Goal: Information Seeking & Learning: Learn about a topic

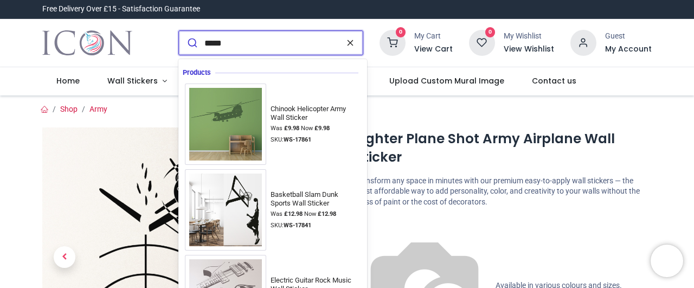
click at [354, 46] on icon "reset" at bounding box center [350, 43] width 11 height 10
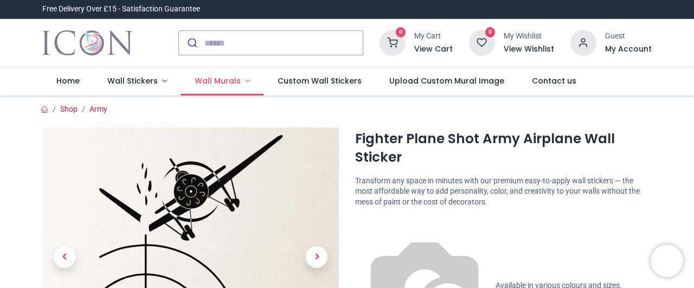
click at [226, 79] on span "Wall Murals" at bounding box center [218, 80] width 46 height 11
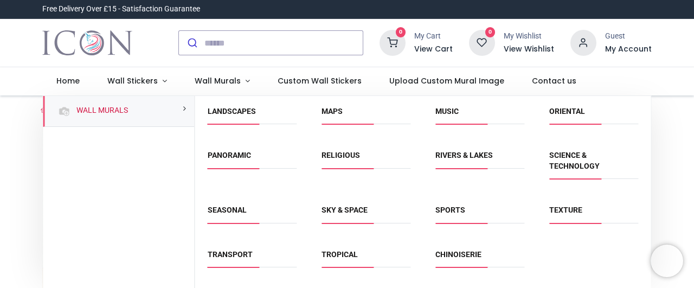
scroll to position [135, 0]
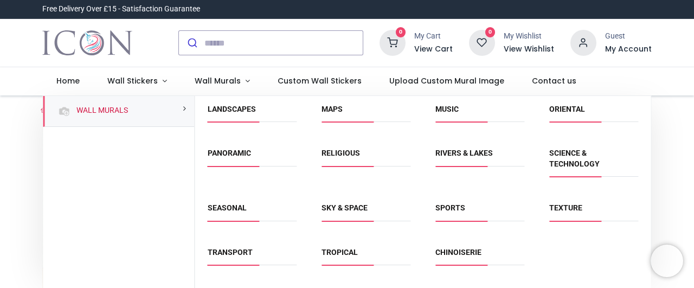
click at [569, 115] on span "Oriental" at bounding box center [593, 113] width 89 height 18
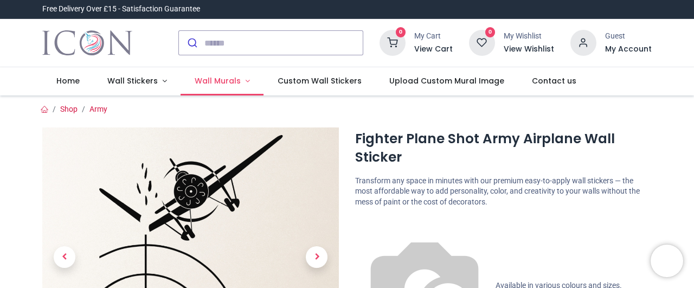
click at [214, 83] on span "Wall Murals" at bounding box center [218, 80] width 46 height 11
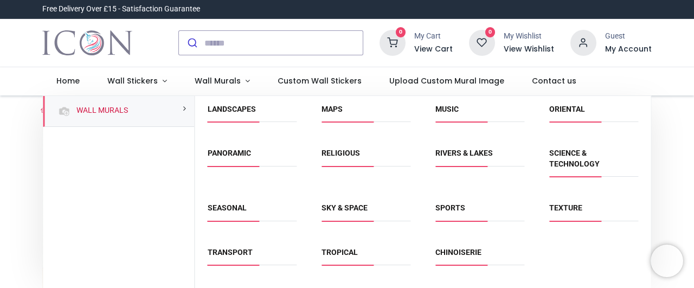
scroll to position [146, 0]
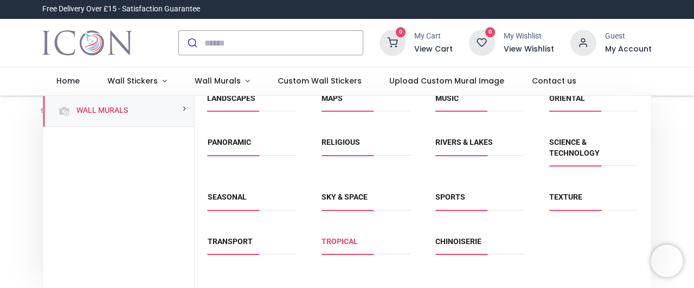
click at [337, 240] on link "Tropical" at bounding box center [340, 241] width 36 height 9
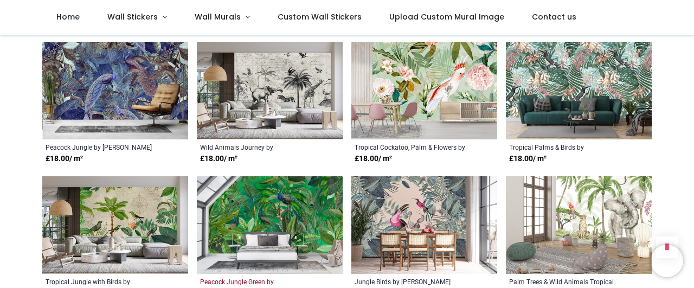
scroll to position [796, 0]
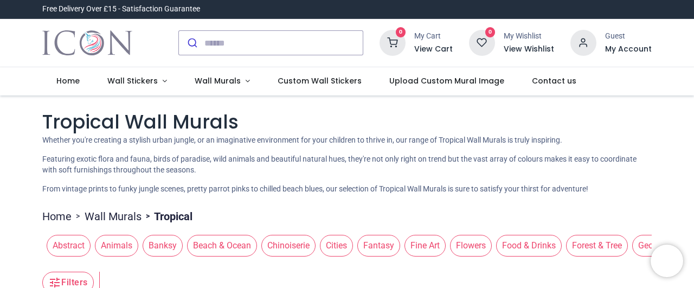
scroll to position [41, 0]
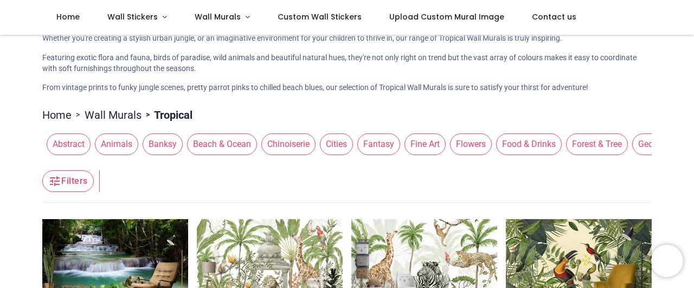
click at [292, 133] on span "Chinoiserie" at bounding box center [288, 144] width 54 height 22
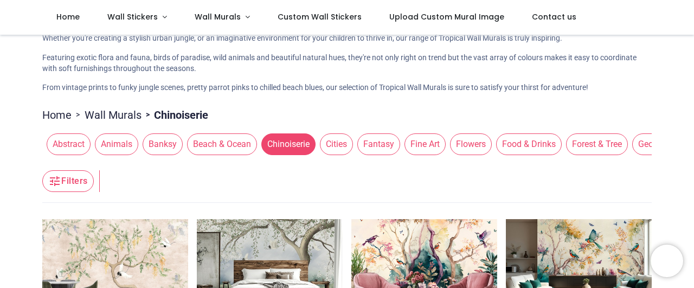
scroll to position [0, 1]
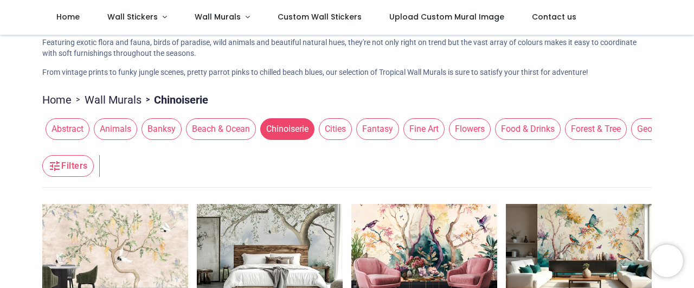
click at [54, 125] on span "Abstract" at bounding box center [68, 129] width 44 height 22
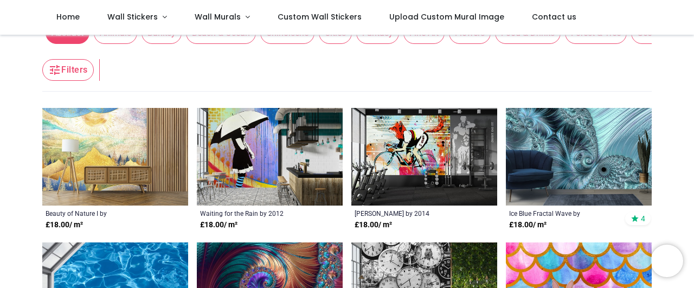
scroll to position [153, 0]
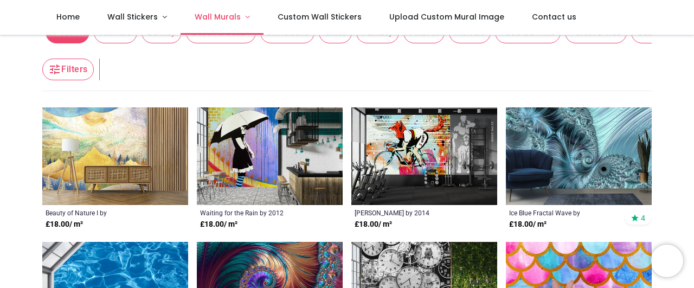
click at [224, 25] on link "Wall Murals" at bounding box center [222, 17] width 83 height 35
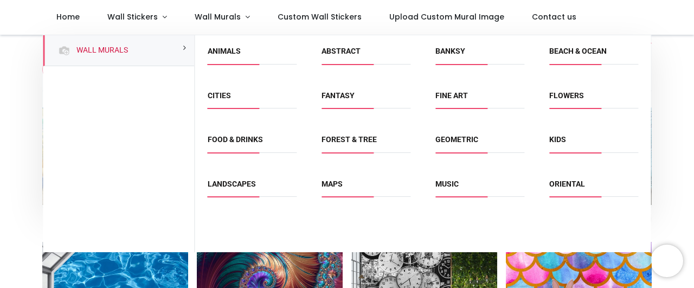
scroll to position [146, 0]
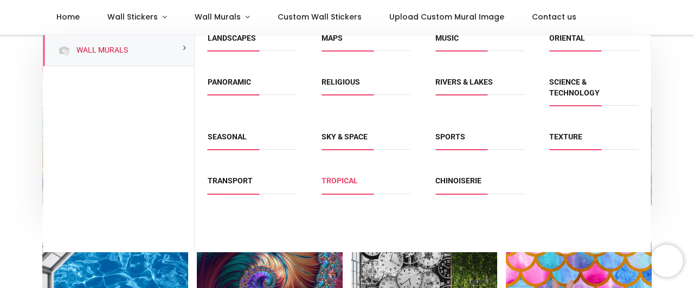
click at [343, 176] on link "Tropical" at bounding box center [340, 180] width 36 height 9
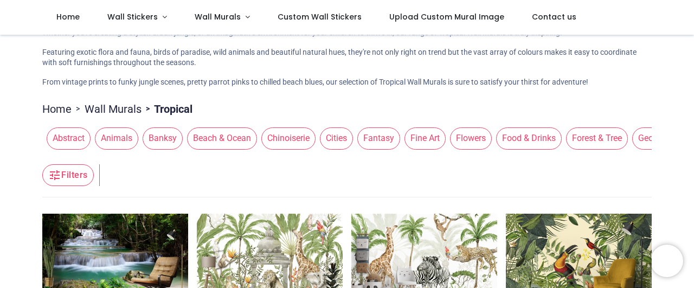
scroll to position [189, 0]
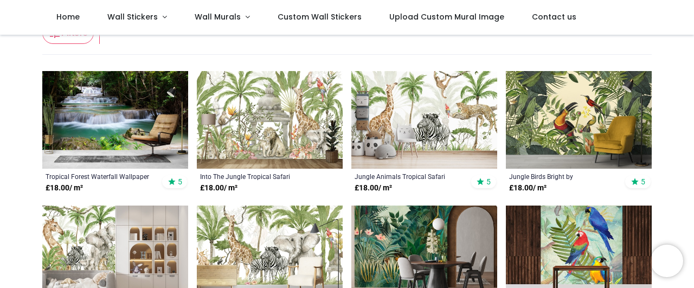
click at [122, 119] on img at bounding box center [115, 120] width 146 height 98
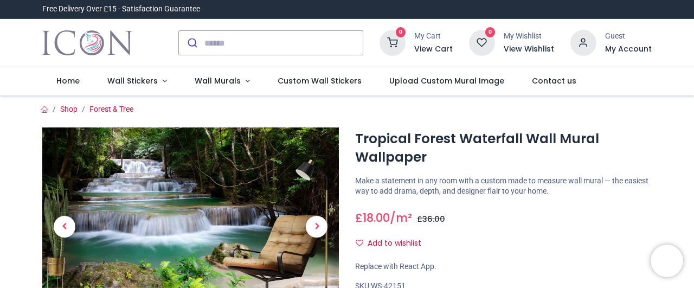
scroll to position [51, 0]
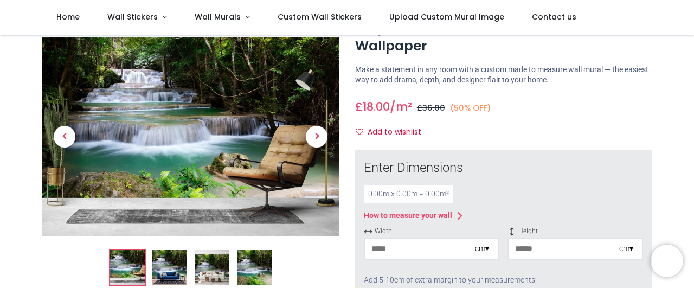
click at [252, 259] on img at bounding box center [254, 267] width 35 height 35
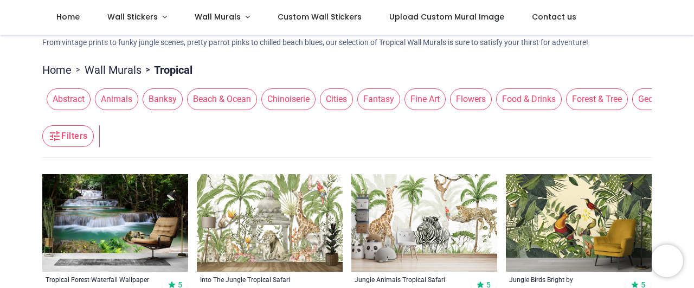
scroll to position [171, 0]
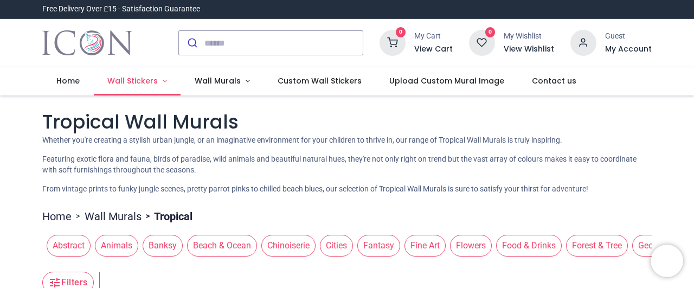
click at [143, 80] on span "Wall Stickers" at bounding box center [132, 80] width 50 height 11
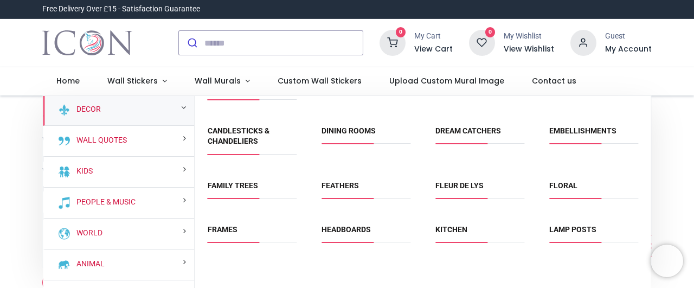
scroll to position [24, 0]
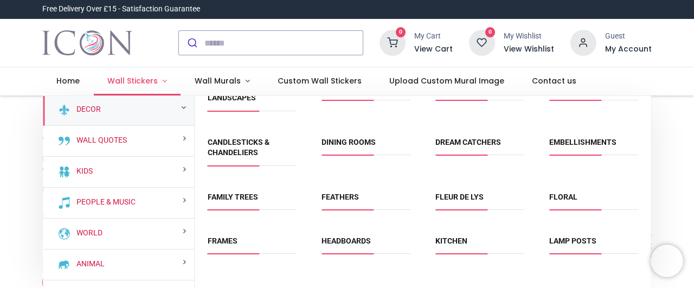
click at [134, 79] on span "Wall Stickers" at bounding box center [132, 80] width 50 height 11
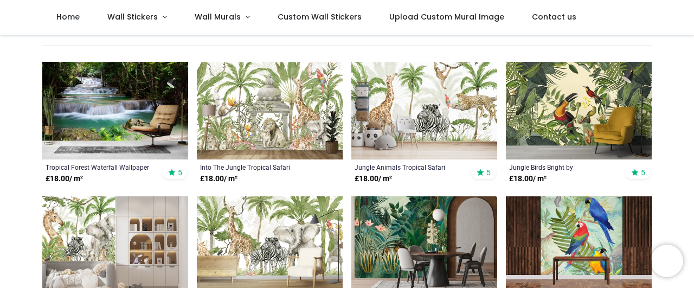
scroll to position [200, 0]
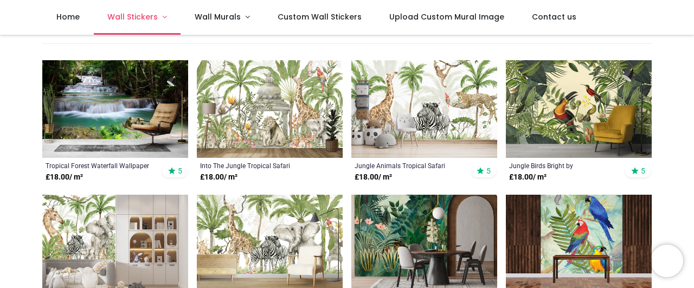
click at [145, 21] on span "Wall Stickers" at bounding box center [132, 16] width 50 height 11
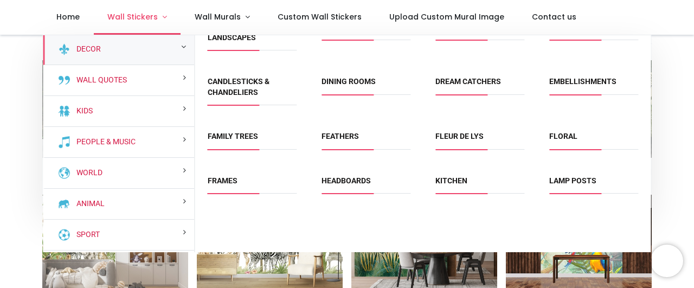
scroll to position [24, 0]
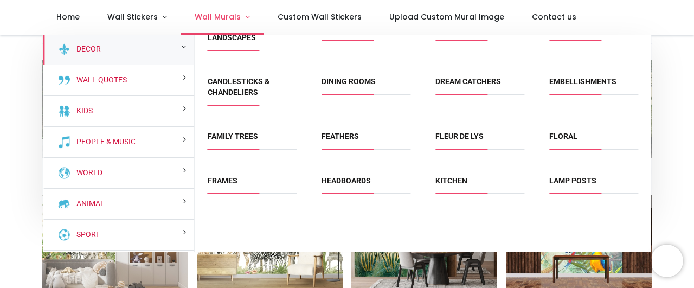
click at [226, 11] on link "Wall Murals" at bounding box center [222, 17] width 83 height 35
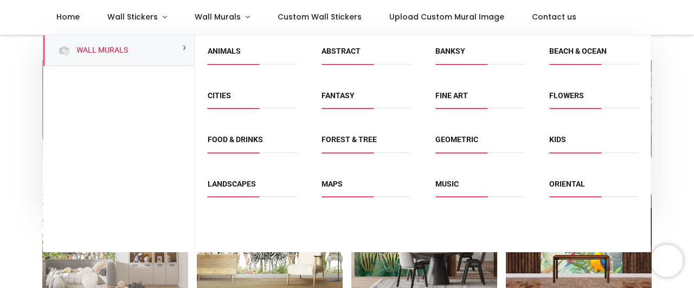
click at [342, 100] on span "Fantasy" at bounding box center [366, 100] width 89 height 18
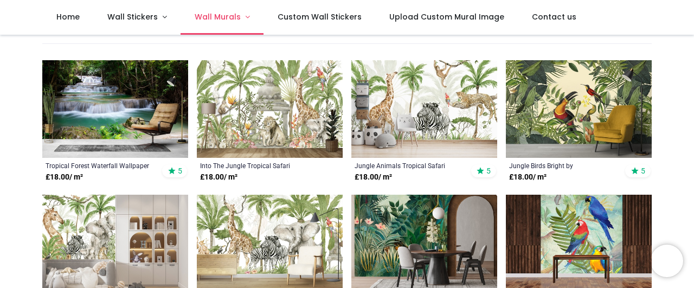
click at [217, 15] on span "Wall Murals" at bounding box center [218, 16] width 46 height 11
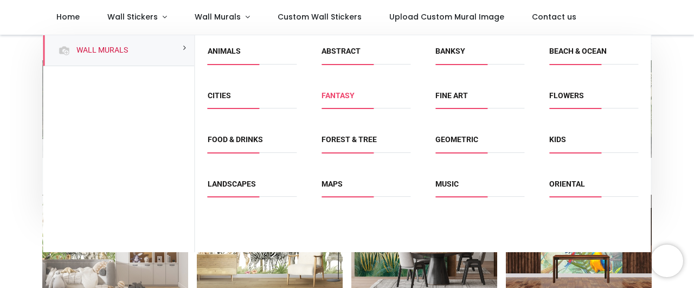
click at [333, 97] on link "Fantasy" at bounding box center [338, 95] width 33 height 9
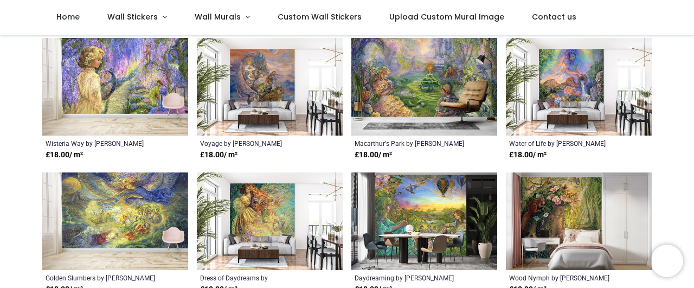
scroll to position [192, 0]
click at [225, 22] on span "Wall Murals" at bounding box center [218, 16] width 46 height 11
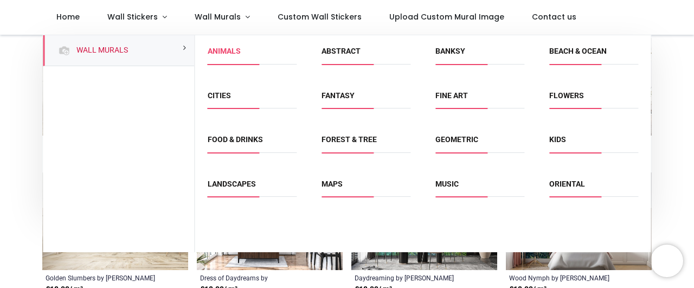
click at [230, 47] on link "Animals" at bounding box center [224, 51] width 33 height 9
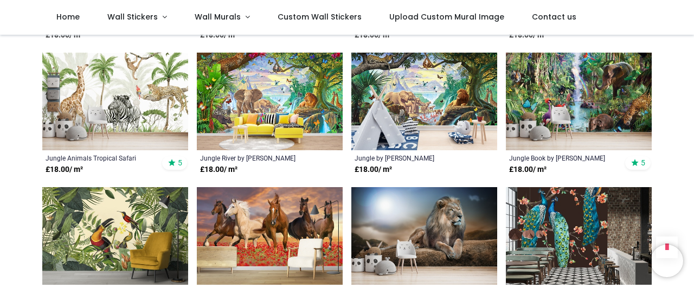
scroll to position [660, 0]
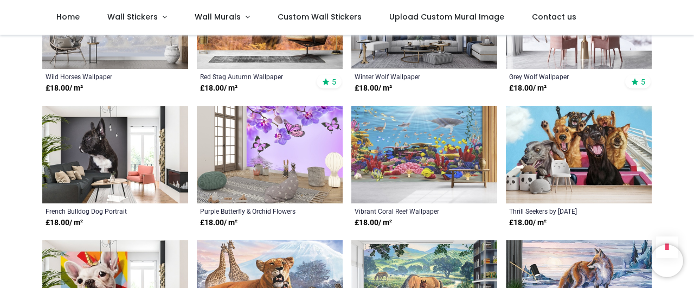
scroll to position [1280, 0]
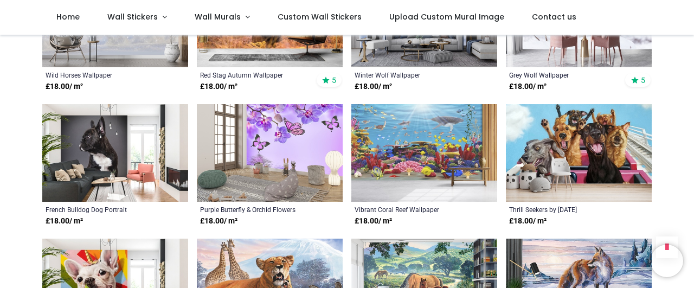
click at [577, 140] on img at bounding box center [579, 153] width 146 height 98
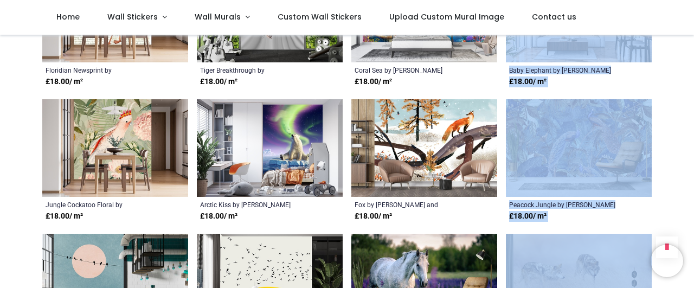
drag, startPoint x: 446, startPoint y: 190, endPoint x: 519, endPoint y: 295, distance: 127.7
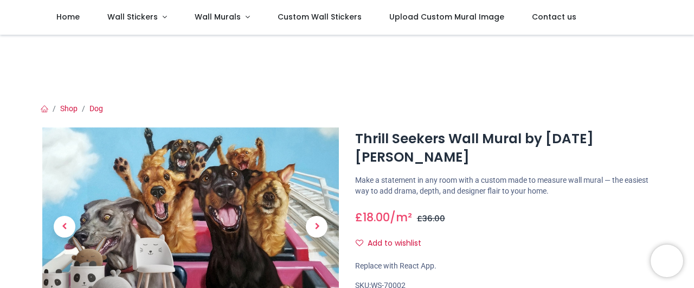
scroll to position [58, 0]
